Goal: Communication & Community: Ask a question

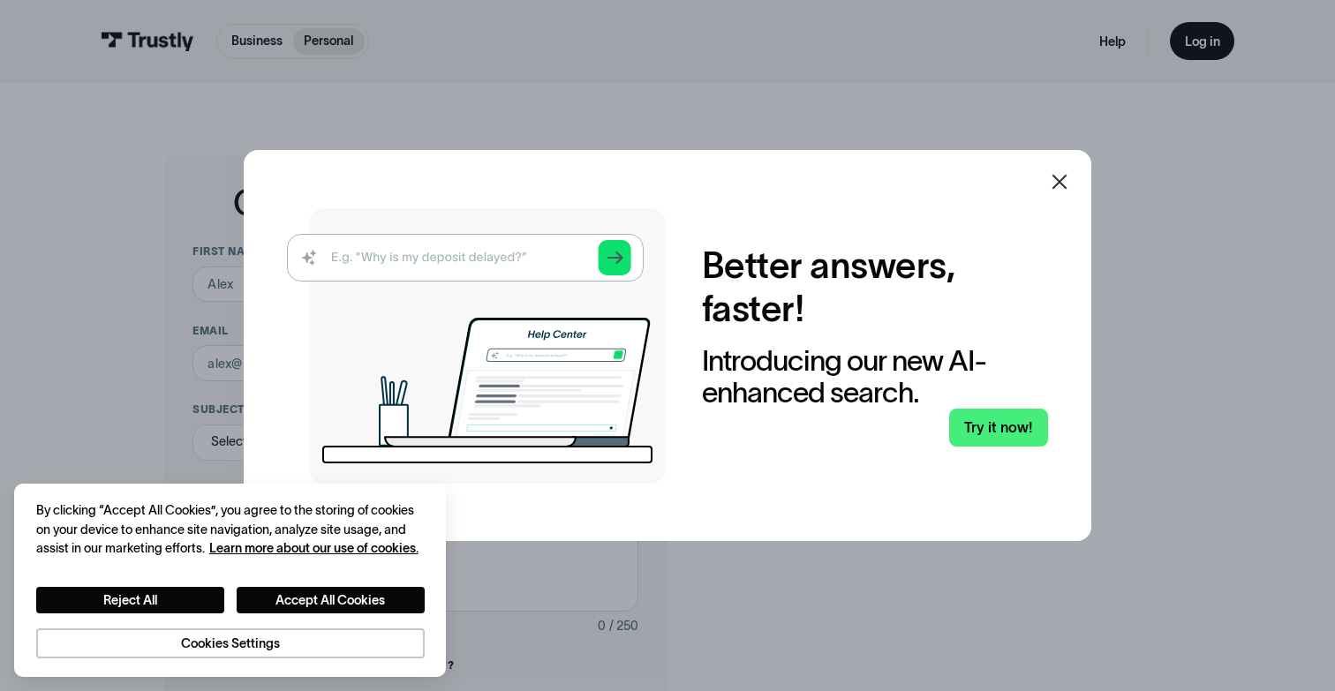
click at [1063, 185] on icon at bounding box center [1059, 181] width 21 height 21
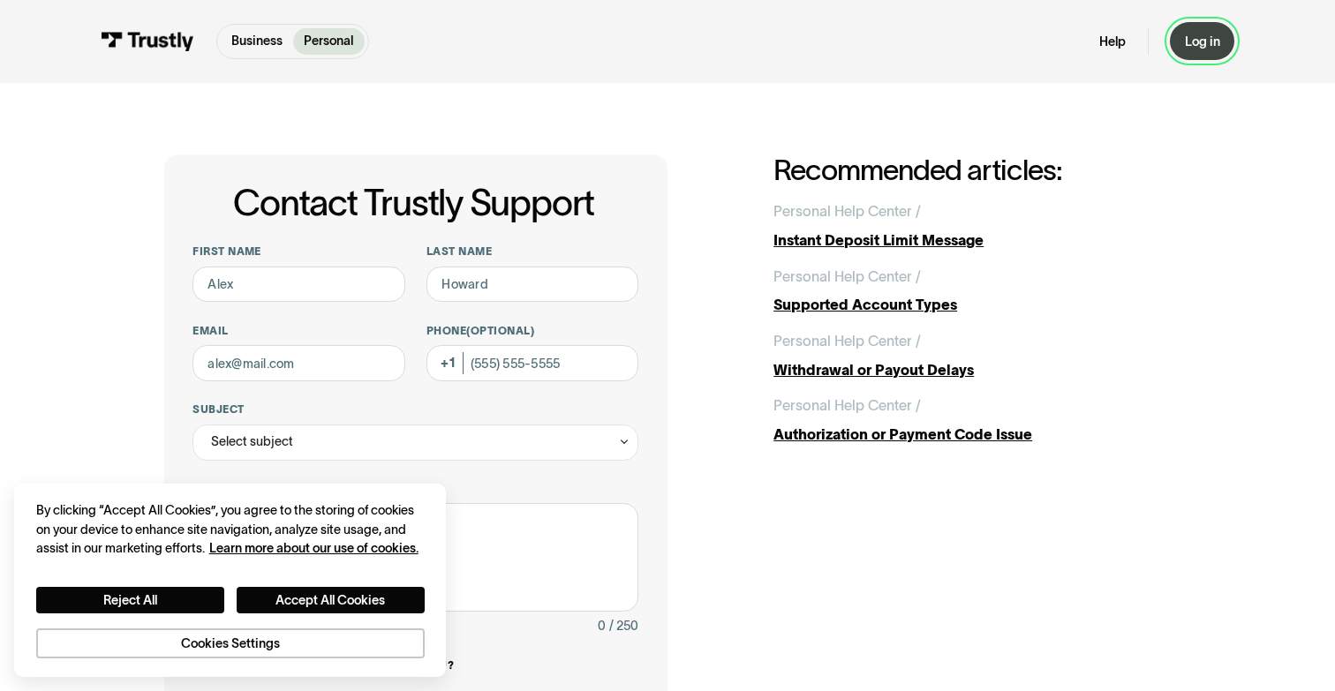
click at [1210, 42] on div "Log in" at bounding box center [1202, 42] width 35 height 17
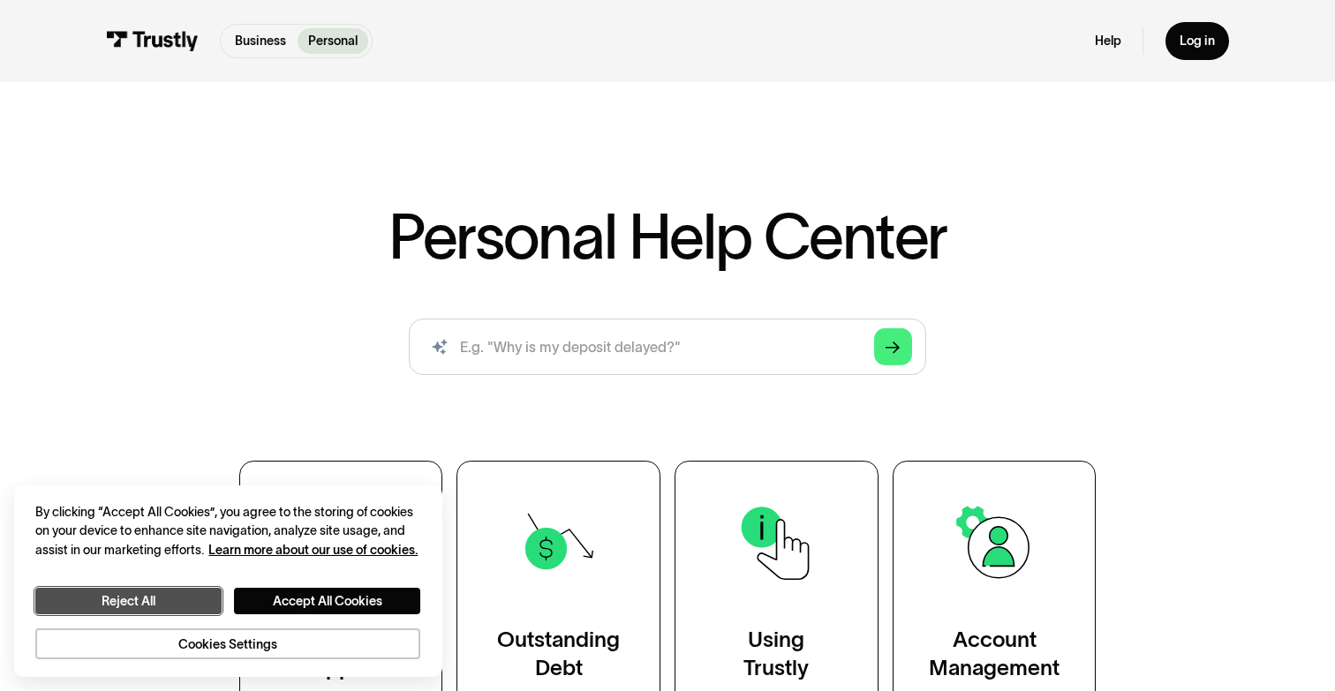
click at [169, 601] on button "Reject All" at bounding box center [128, 601] width 186 height 26
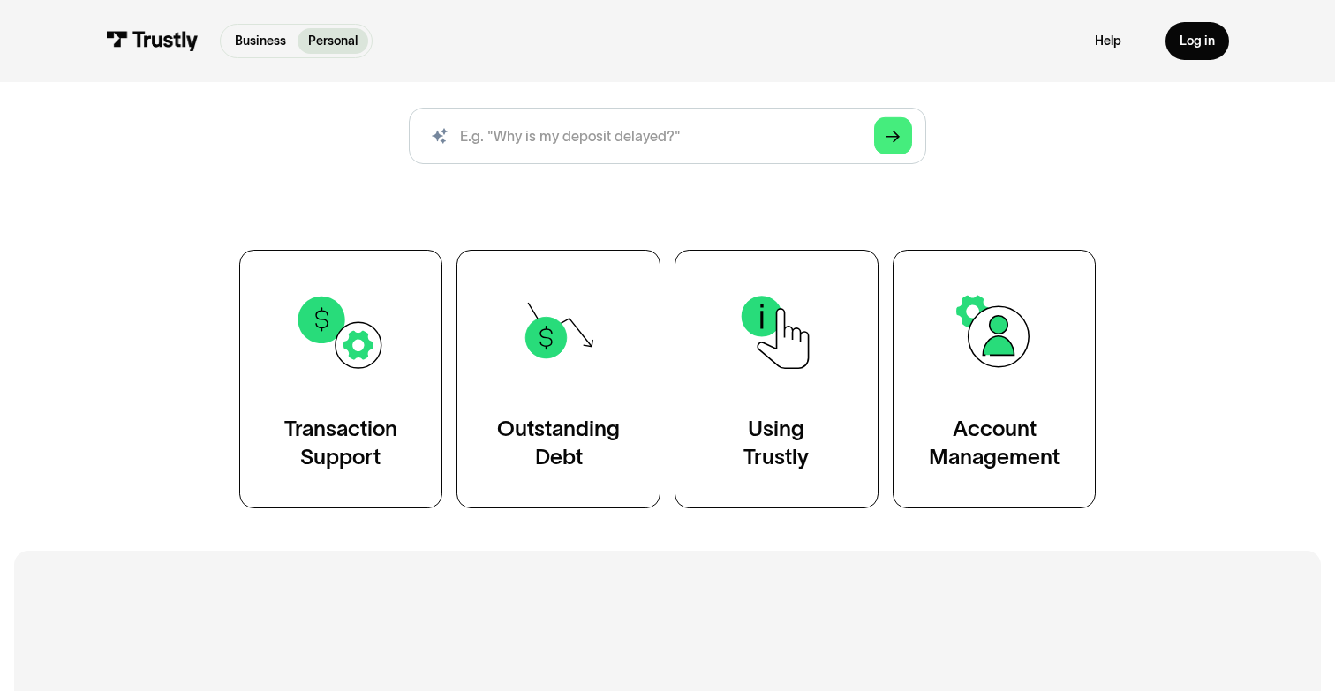
scroll to position [224, 0]
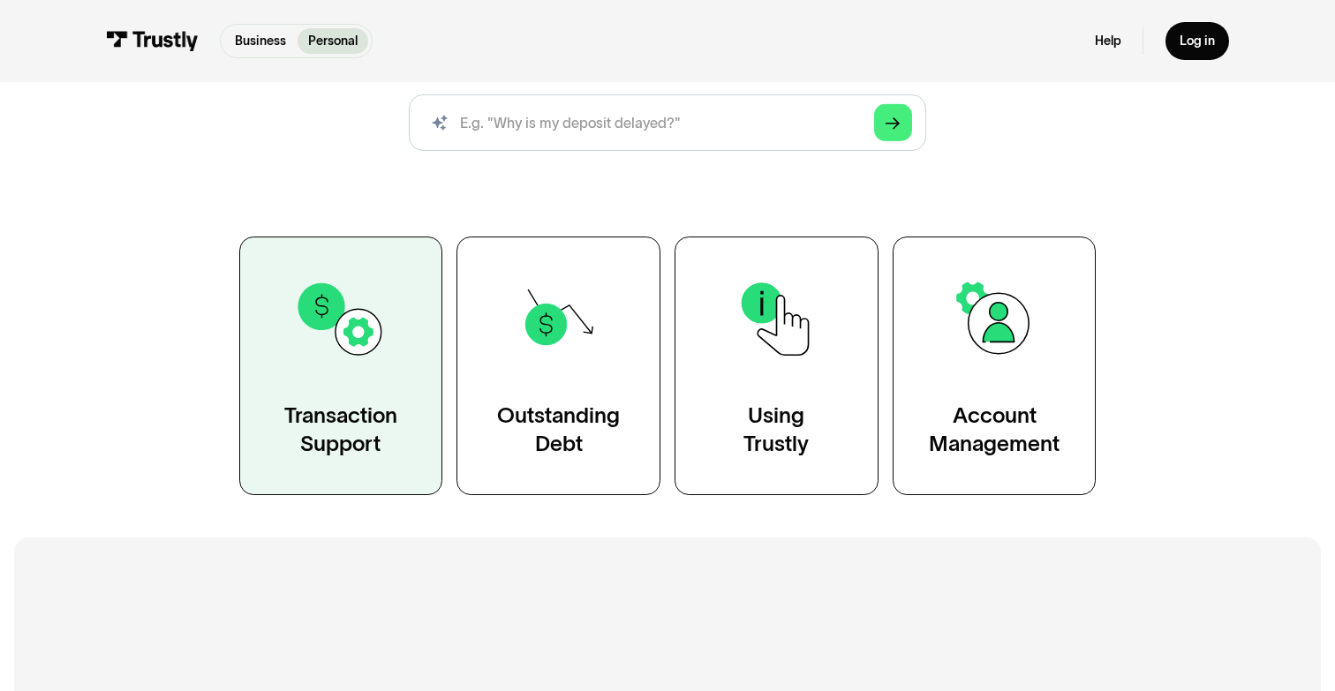
click at [339, 359] on img at bounding box center [340, 319] width 93 height 93
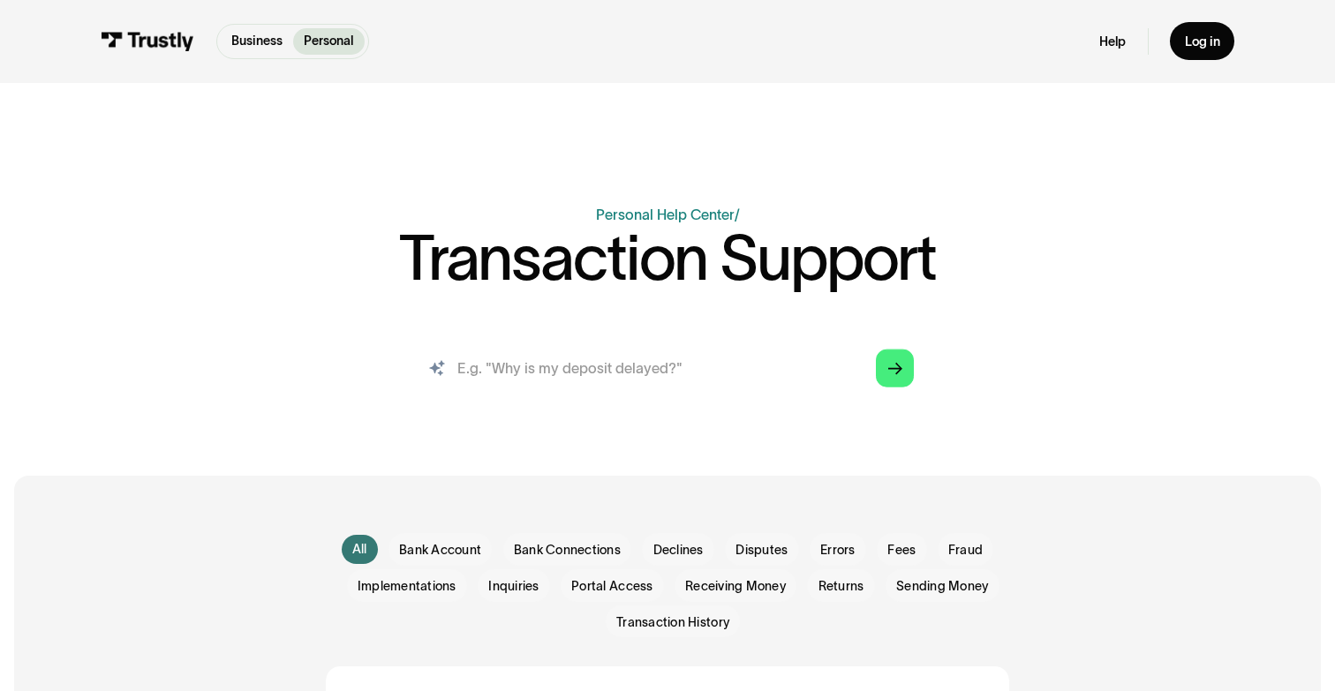
click at [633, 359] on input "search" at bounding box center [668, 367] width 522 height 57
type input "My deposit hasn't come through to my bank from Novig"
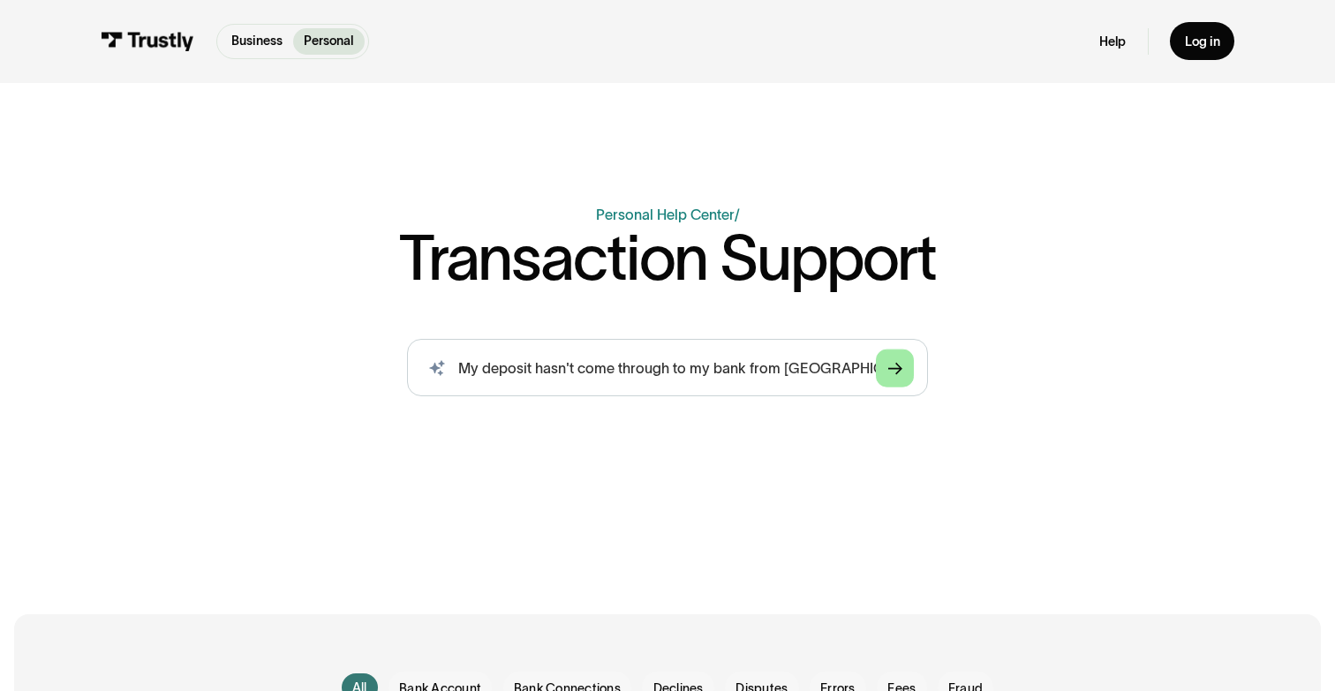
click at [888, 350] on link "Arrow Right" at bounding box center [895, 368] width 38 height 38
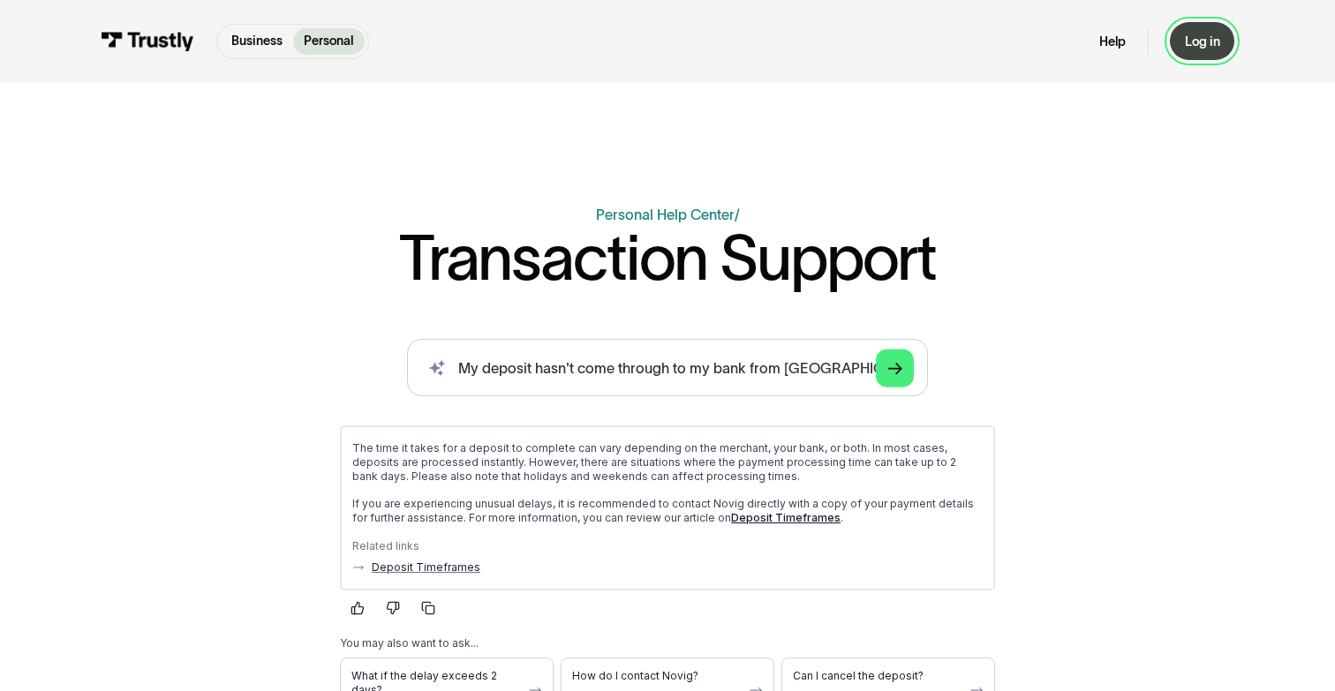
click at [1191, 43] on div "Log in" at bounding box center [1202, 42] width 35 height 17
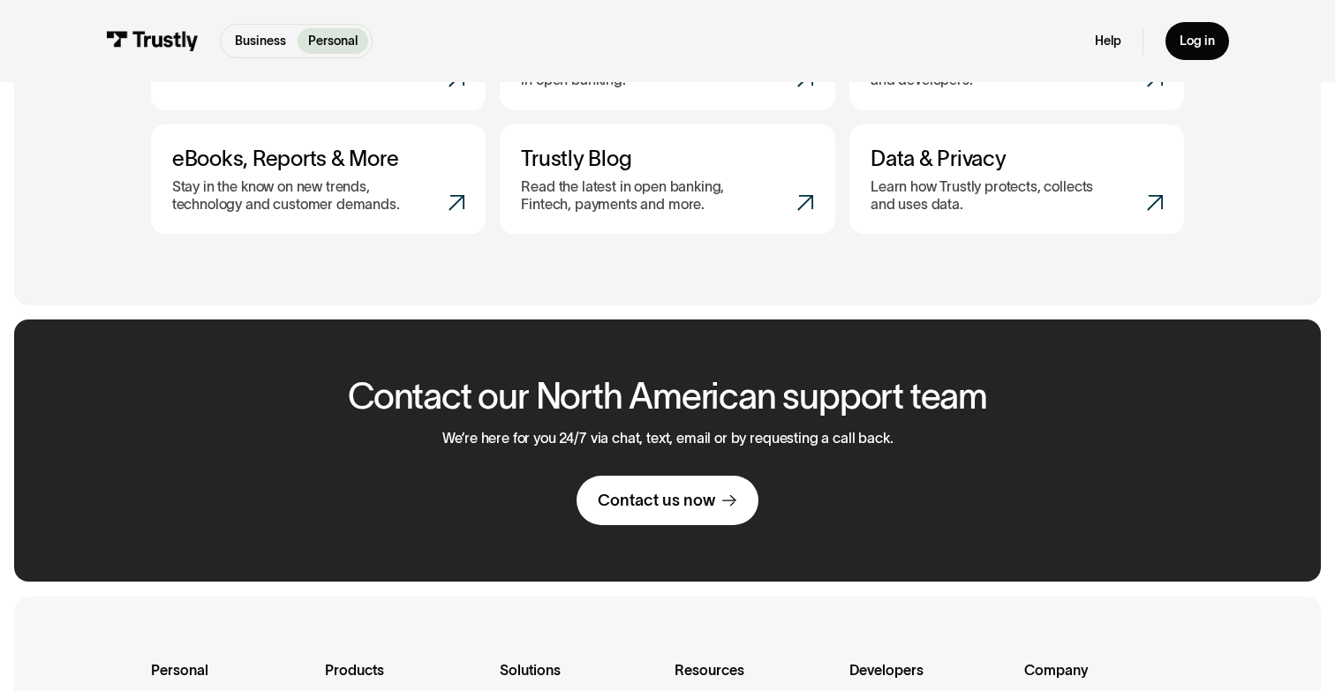
scroll to position [942, 0]
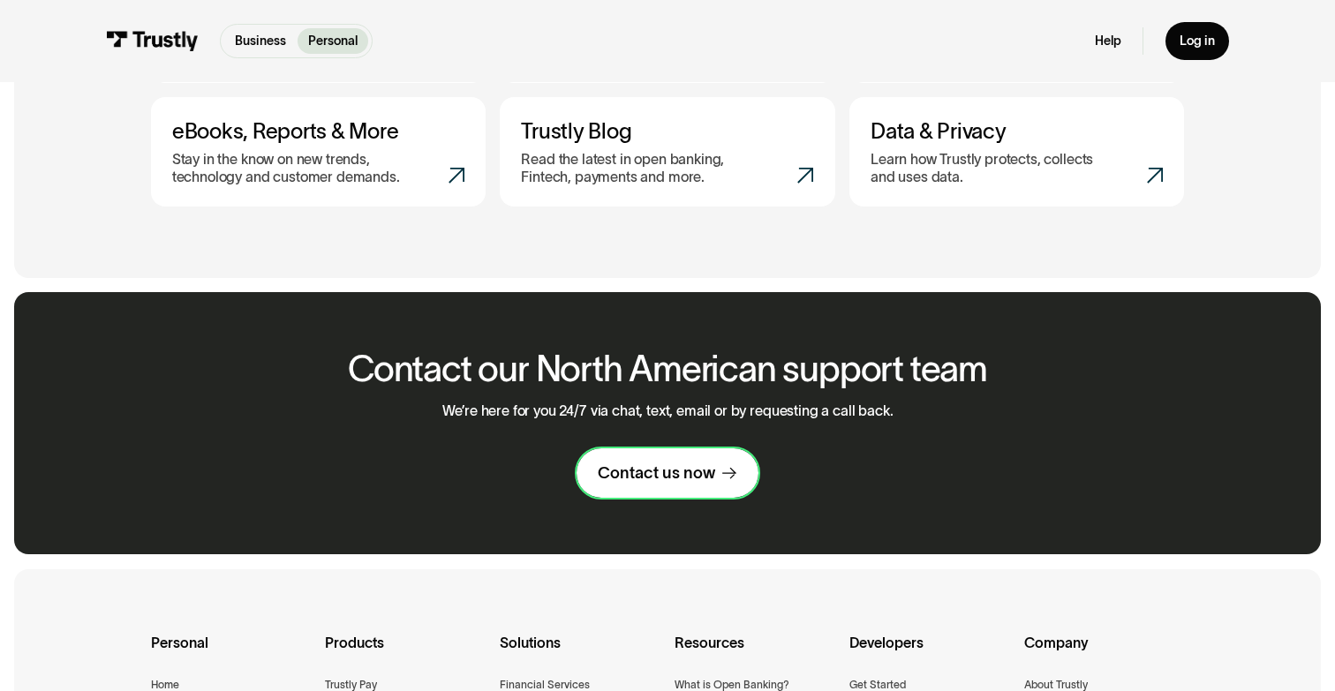
click at [691, 483] on link "Contact us now" at bounding box center [668, 473] width 182 height 49
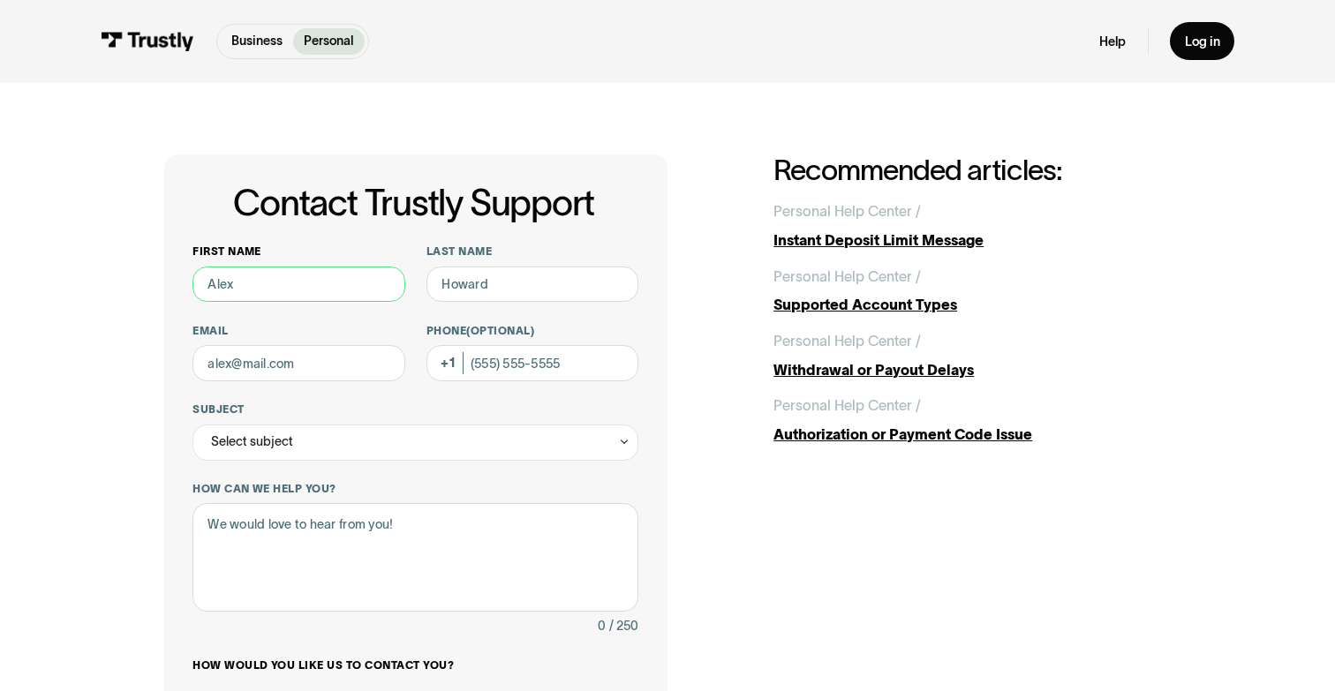
click at [290, 291] on input "First name" at bounding box center [299, 285] width 212 height 36
type input "Gabriella"
click at [517, 284] on input "Last name" at bounding box center [533, 285] width 212 height 36
type input "[PERSON_NAME]"
click at [244, 352] on input "Email" at bounding box center [299, 363] width 212 height 36
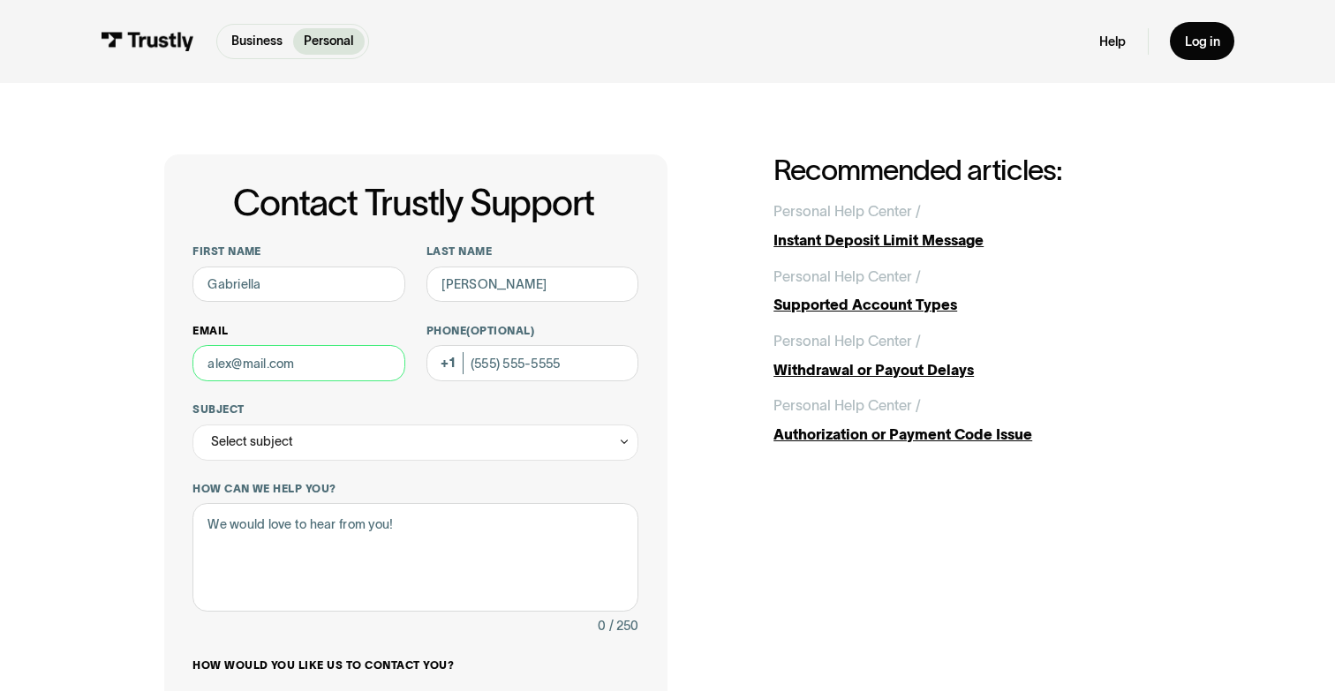
type input "[EMAIL_ADDRESS][DOMAIN_NAME]"
click at [329, 452] on div "Select subject" at bounding box center [416, 443] width 446 height 36
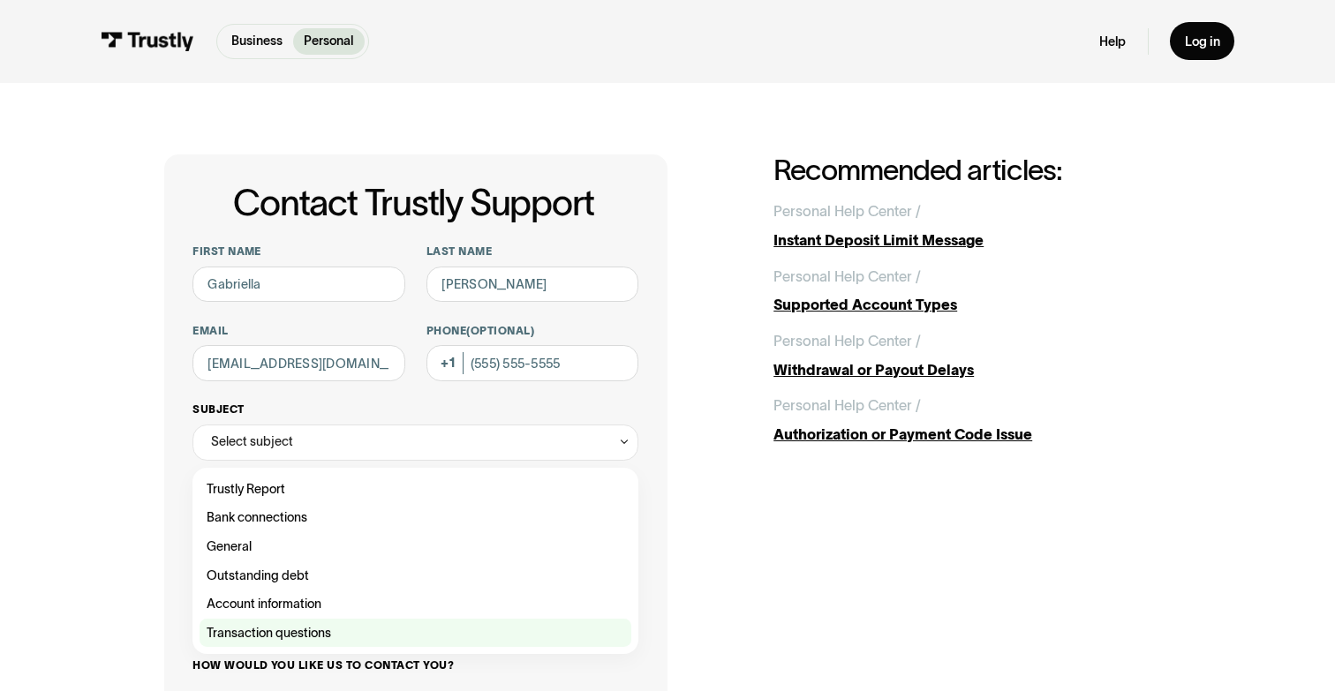
click at [293, 629] on div "Contact Trustly Support" at bounding box center [416, 633] width 432 height 29
type input "**********"
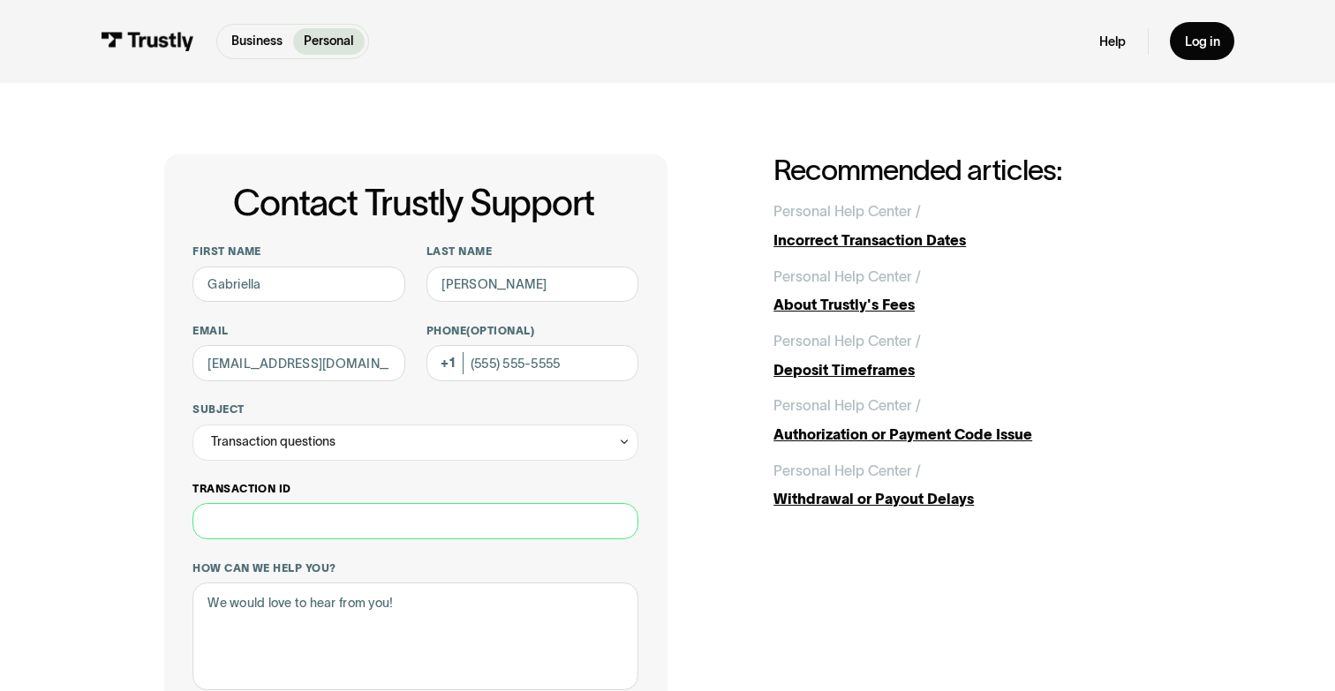
click at [283, 518] on input "Transaction ID" at bounding box center [416, 521] width 446 height 36
click at [305, 490] on label "Transaction ID" at bounding box center [416, 489] width 446 height 14
click at [305, 503] on input "Transaction ID" at bounding box center [416, 521] width 446 height 36
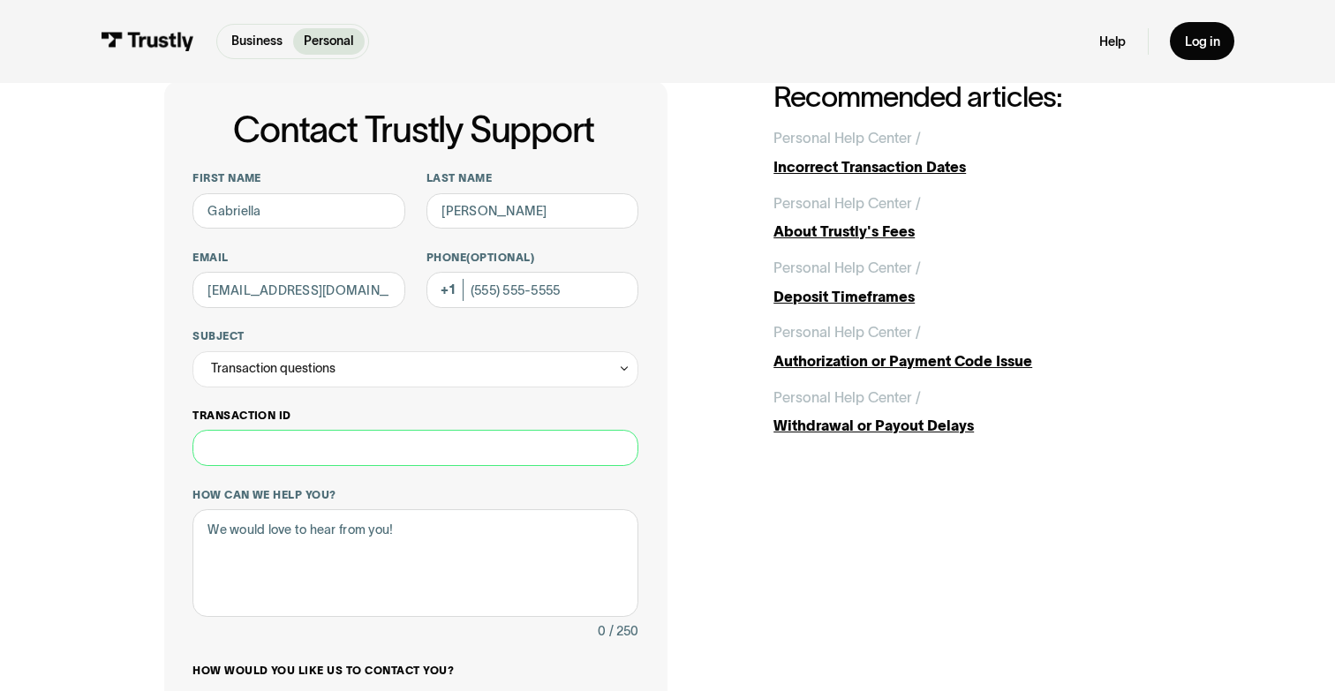
scroll to position [81, 0]
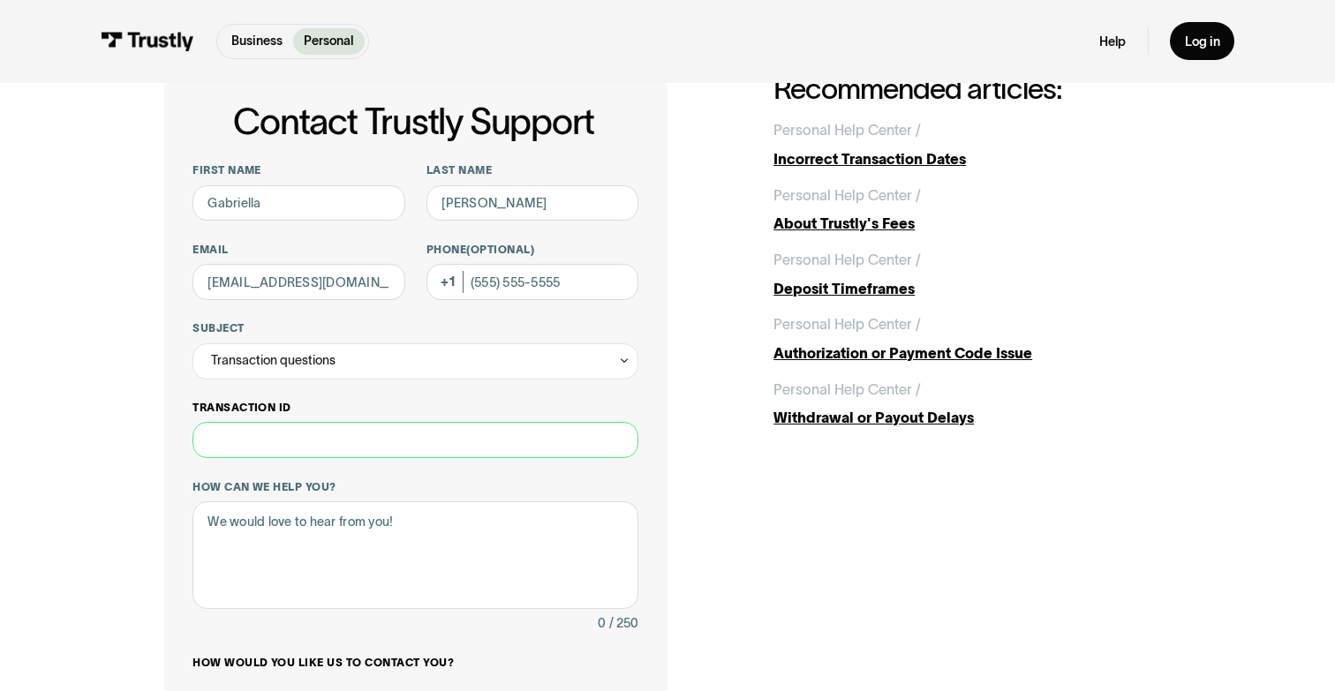
paste input "**********"
type input "**********"
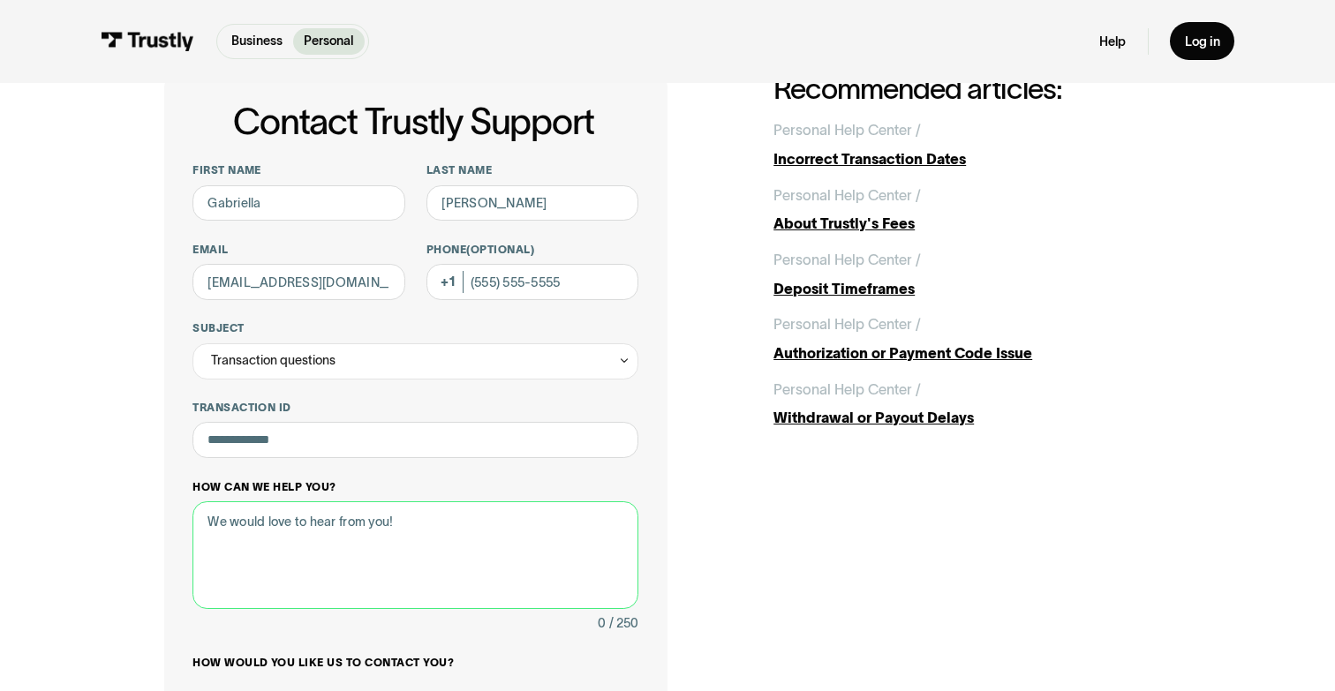
click at [282, 544] on textarea "How can we help you?" at bounding box center [416, 556] width 446 height 108
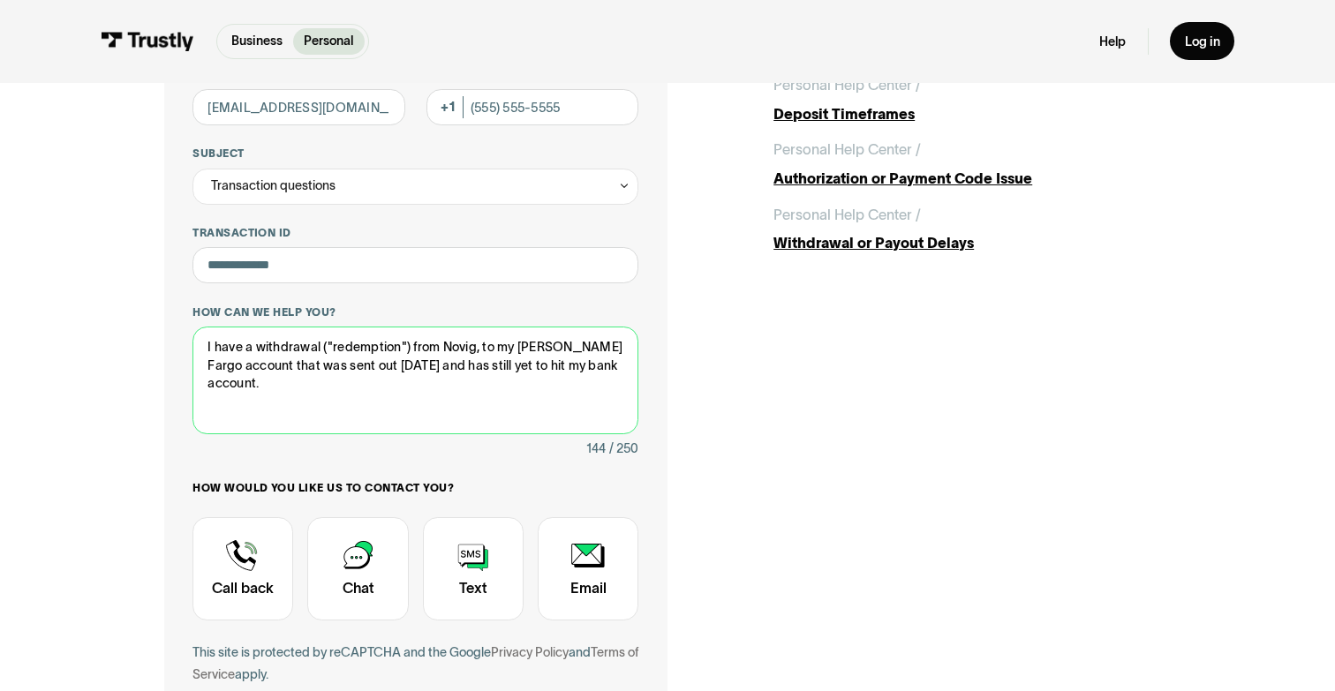
scroll to position [265, 0]
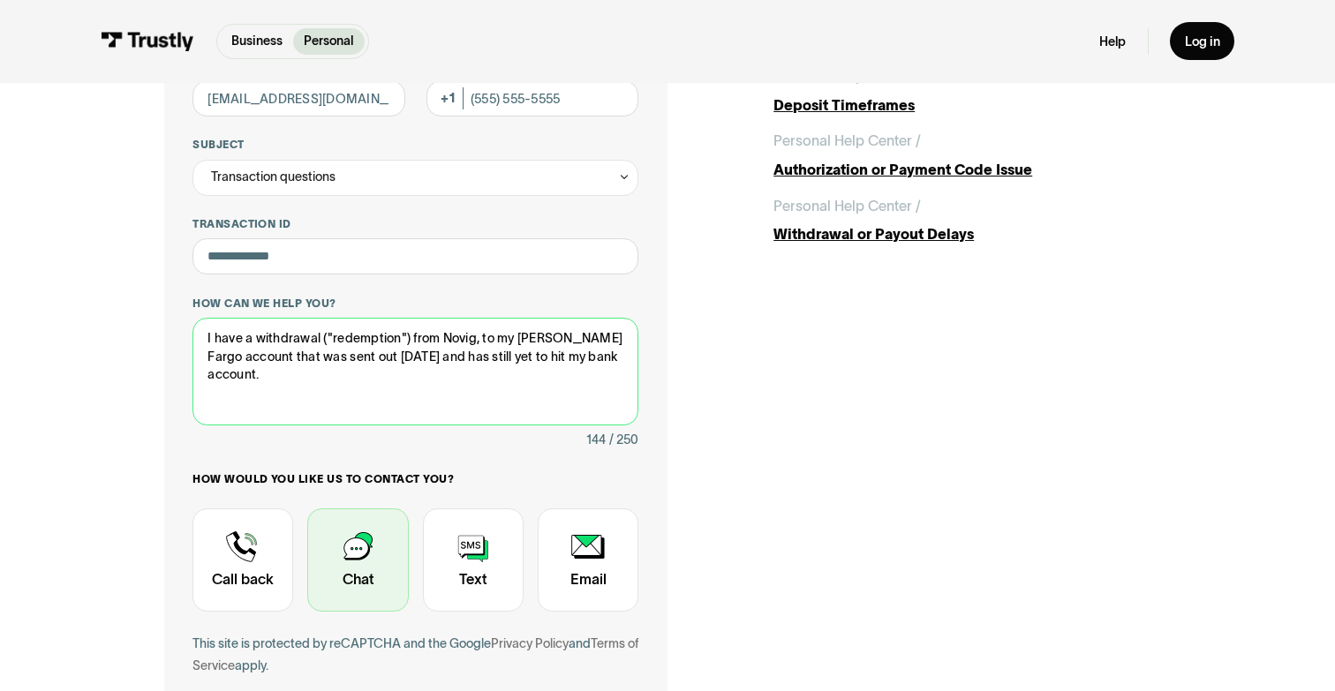
type textarea "I have a withdrawal ("redemption") from Novig, to my [PERSON_NAME] Fargo accoun…"
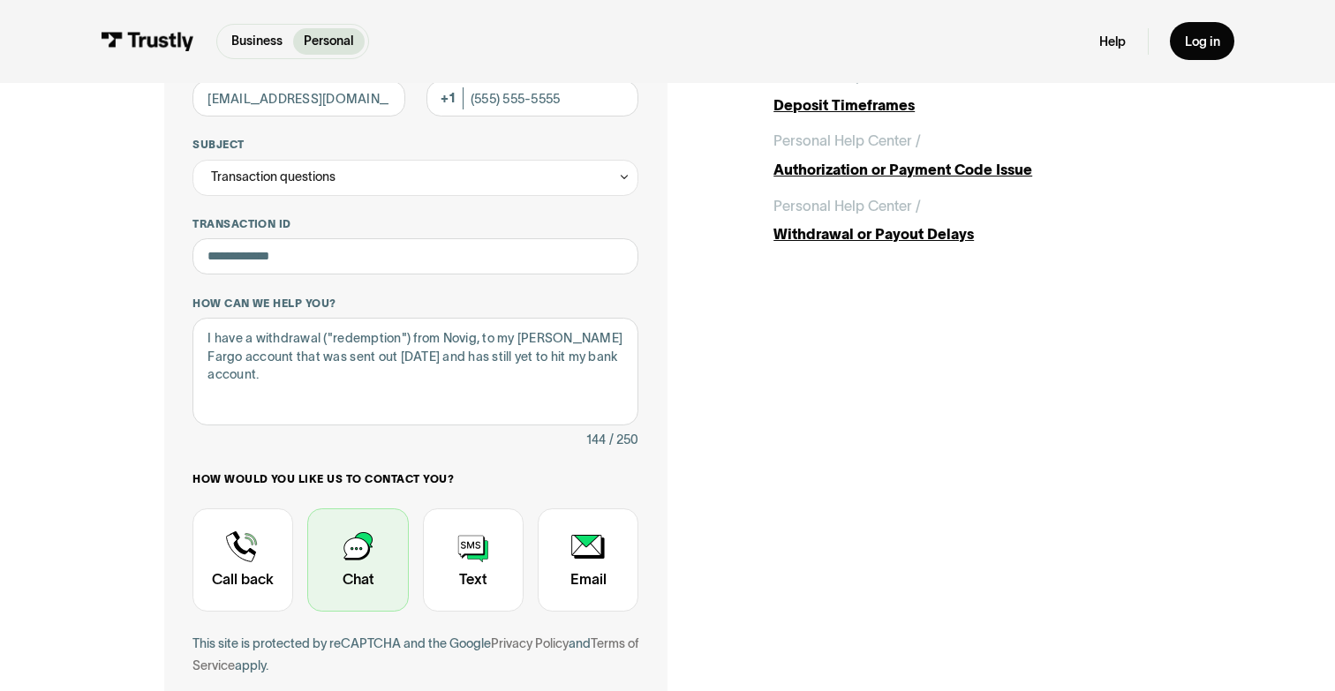
click at [348, 548] on div "Contact Trustly Support" at bounding box center [357, 560] width 101 height 103
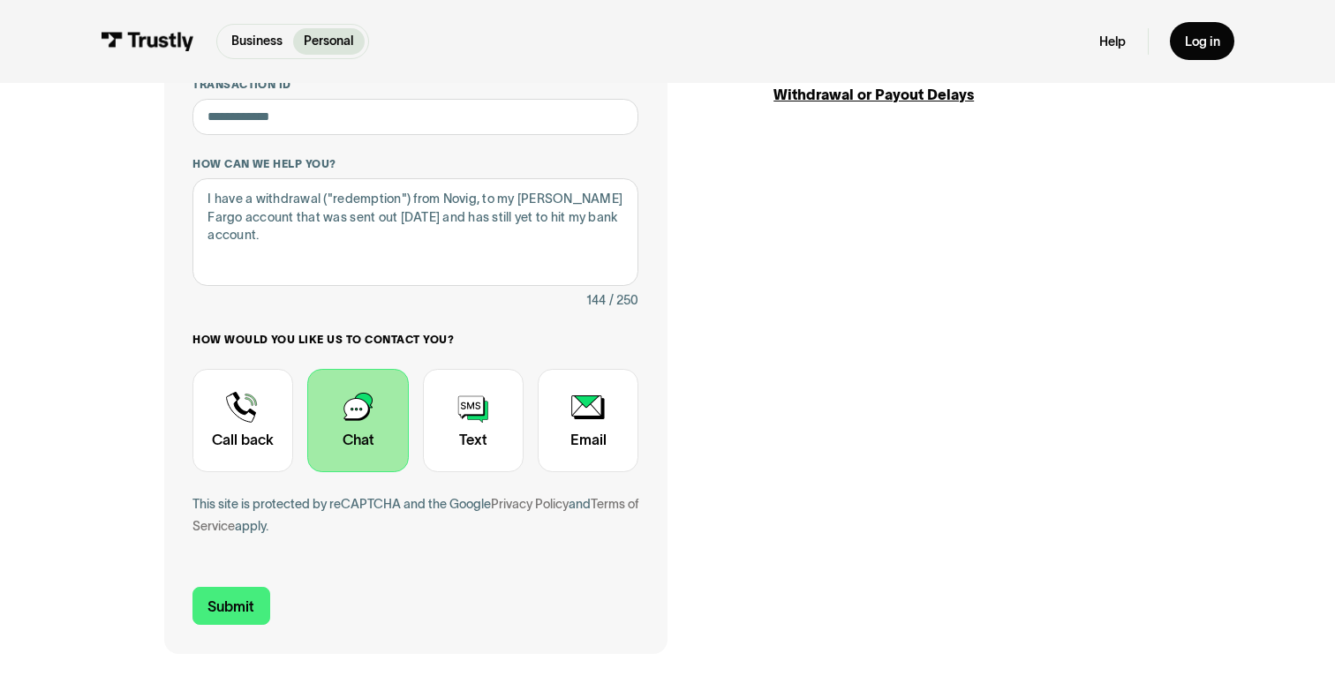
scroll to position [409, 0]
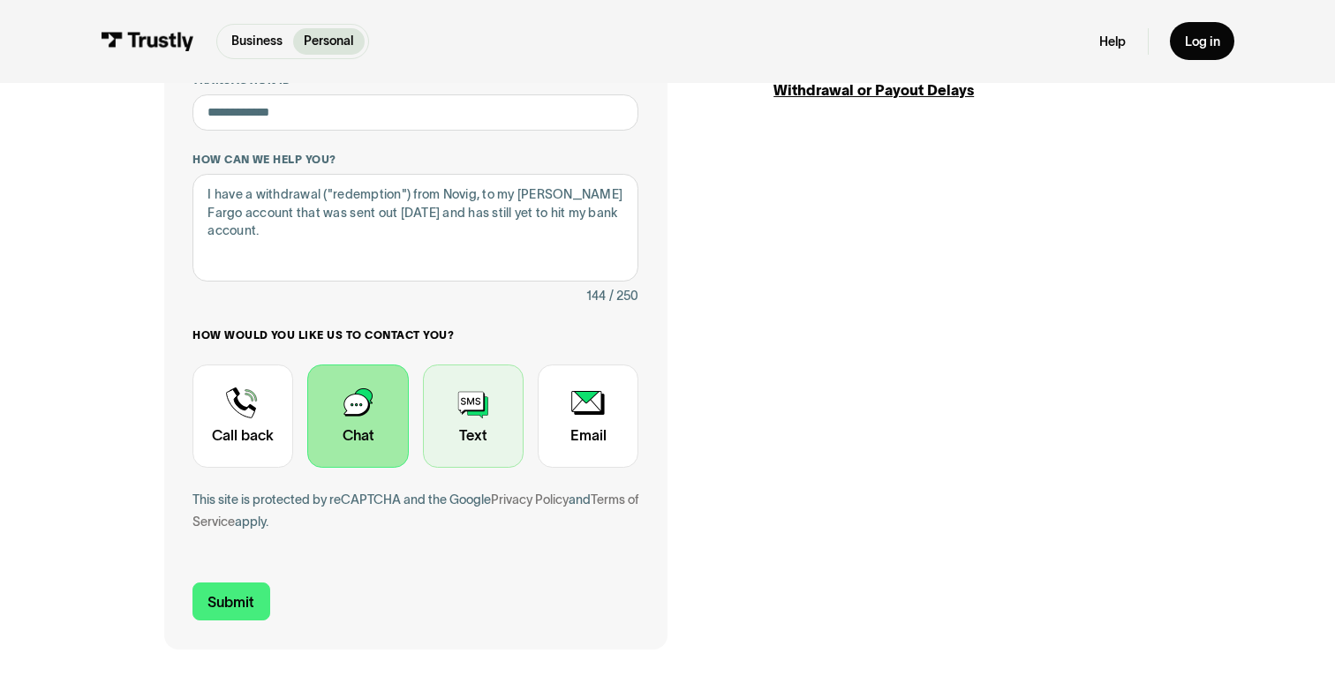
click at [478, 438] on div "Contact Trustly Support" at bounding box center [473, 416] width 101 height 103
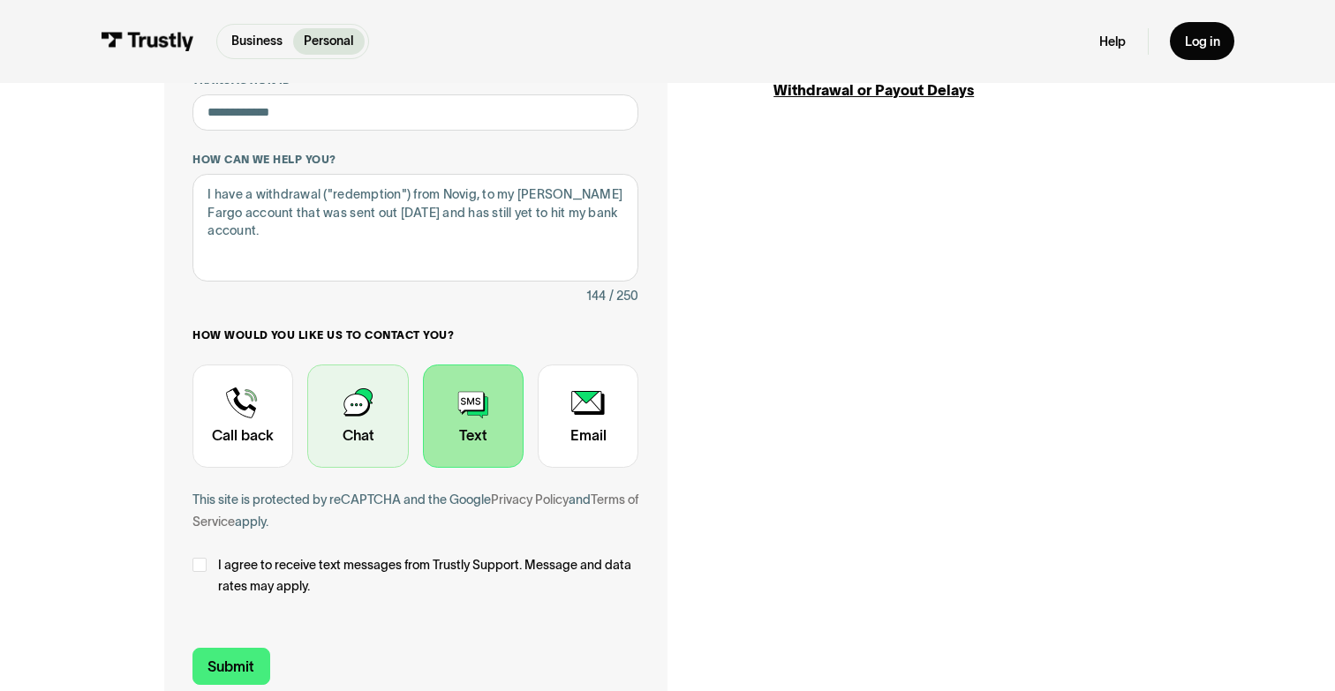
click at [327, 424] on div "Contact Trustly Support" at bounding box center [357, 416] width 101 height 103
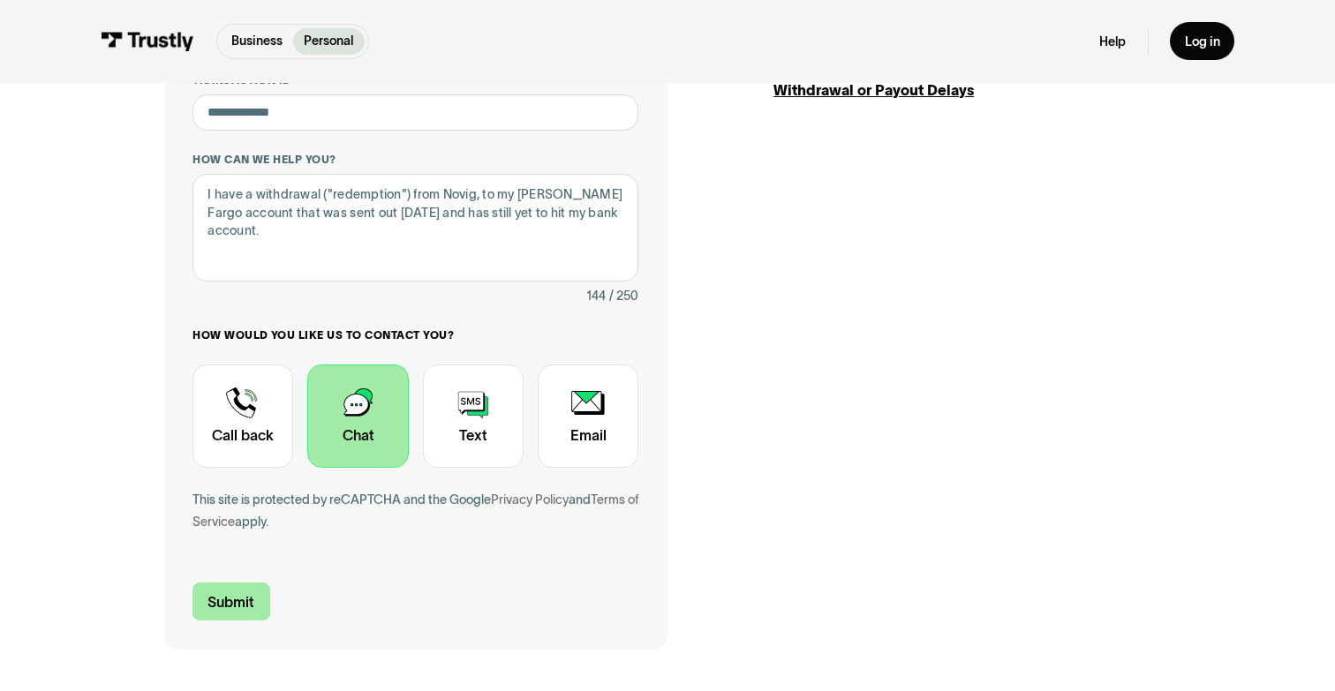
click at [224, 601] on input "Submit" at bounding box center [232, 602] width 78 height 38
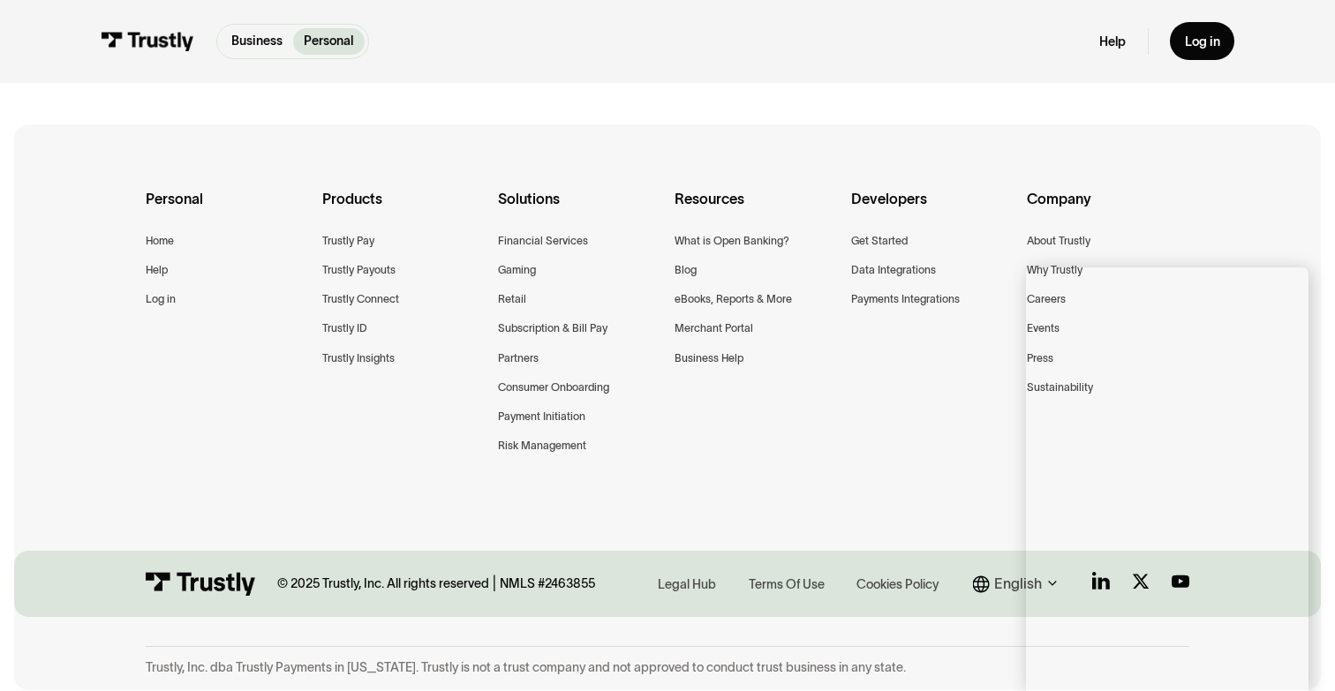
scroll to position [0, 0]
